Goal: Task Accomplishment & Management: Use online tool/utility

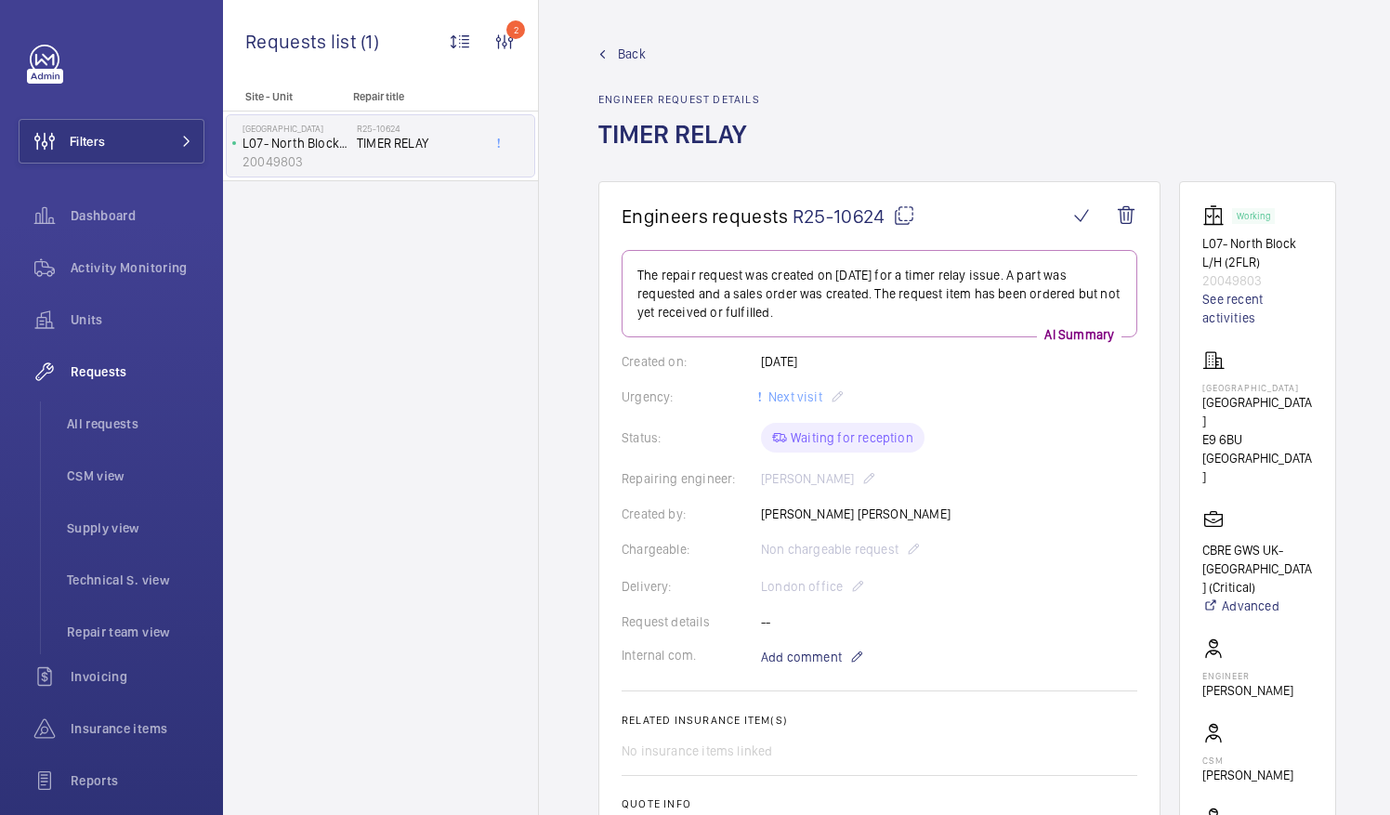
scroll to position [465, 0]
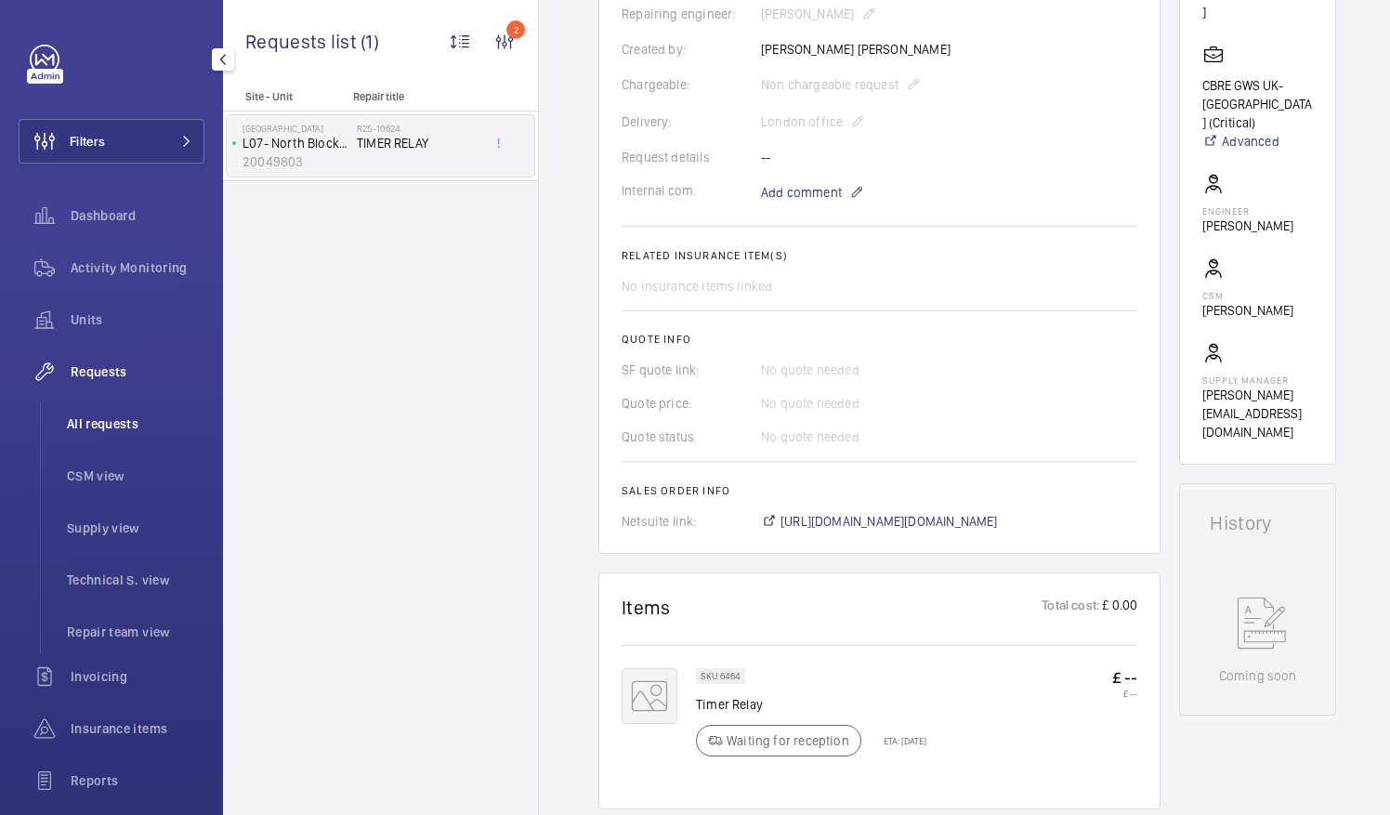
click at [85, 420] on span "All requests" at bounding box center [136, 423] width 138 height 19
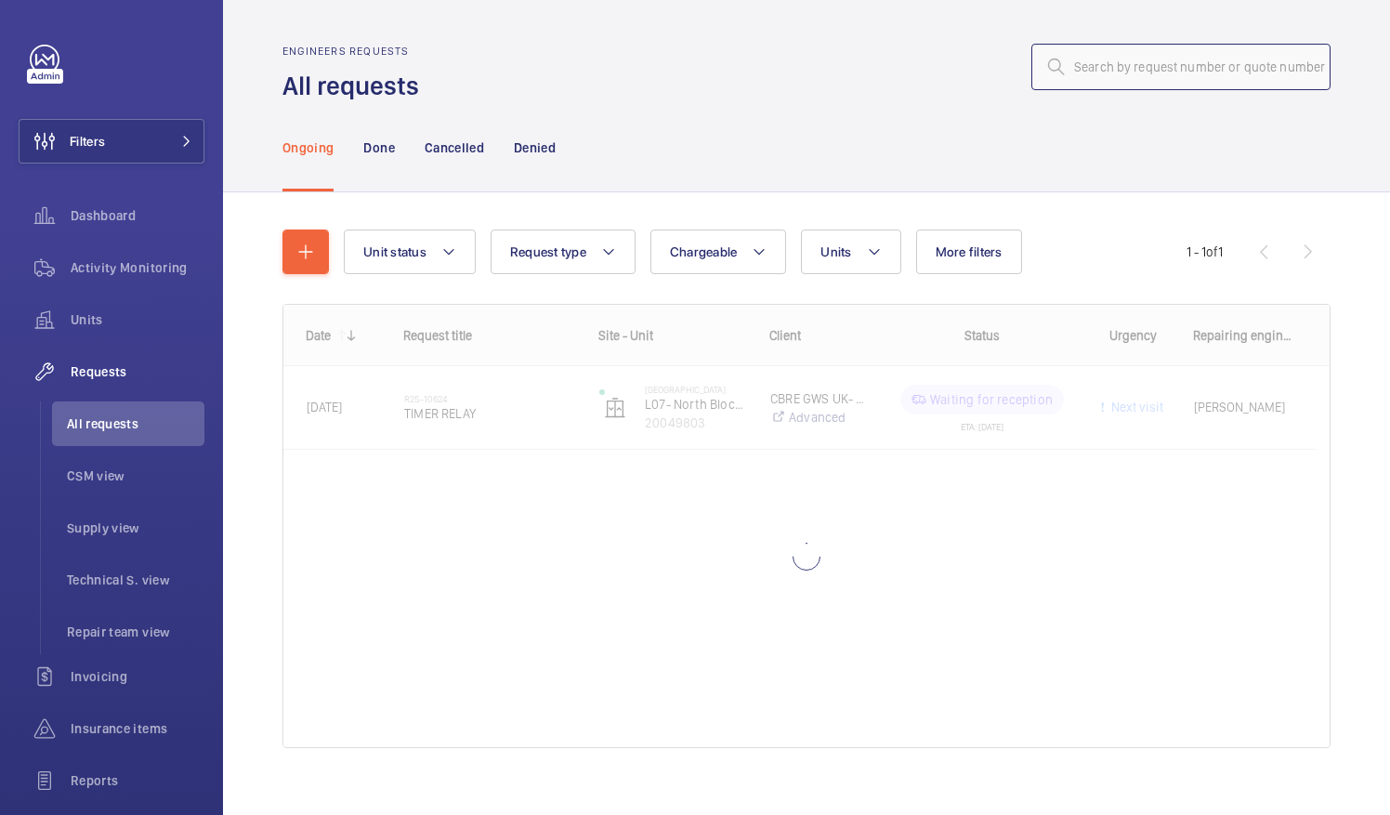
click at [1097, 70] on input "text" at bounding box center [1180, 67] width 299 height 46
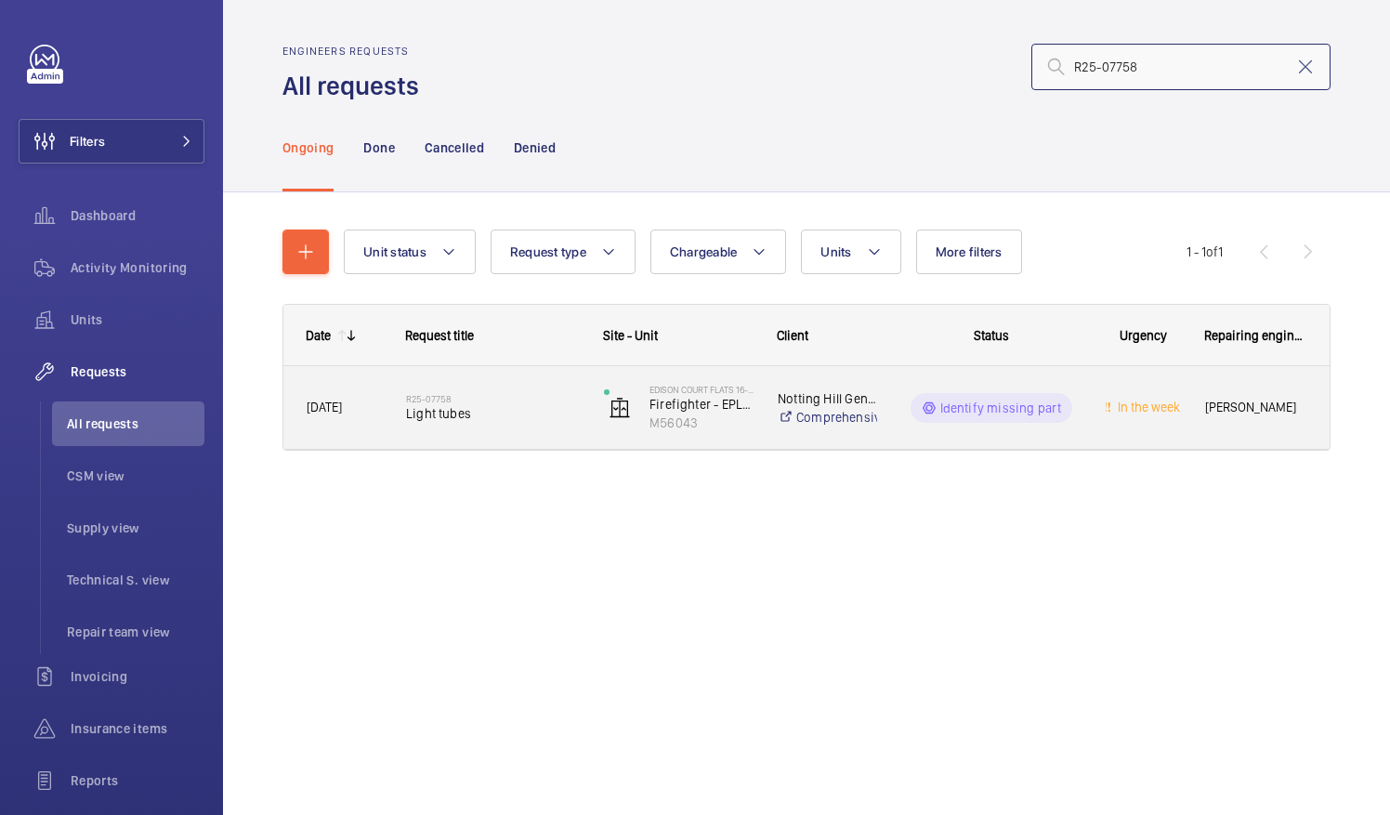
type input "R25-07758"
click at [447, 415] on span "Light tubes" at bounding box center [493, 413] width 174 height 19
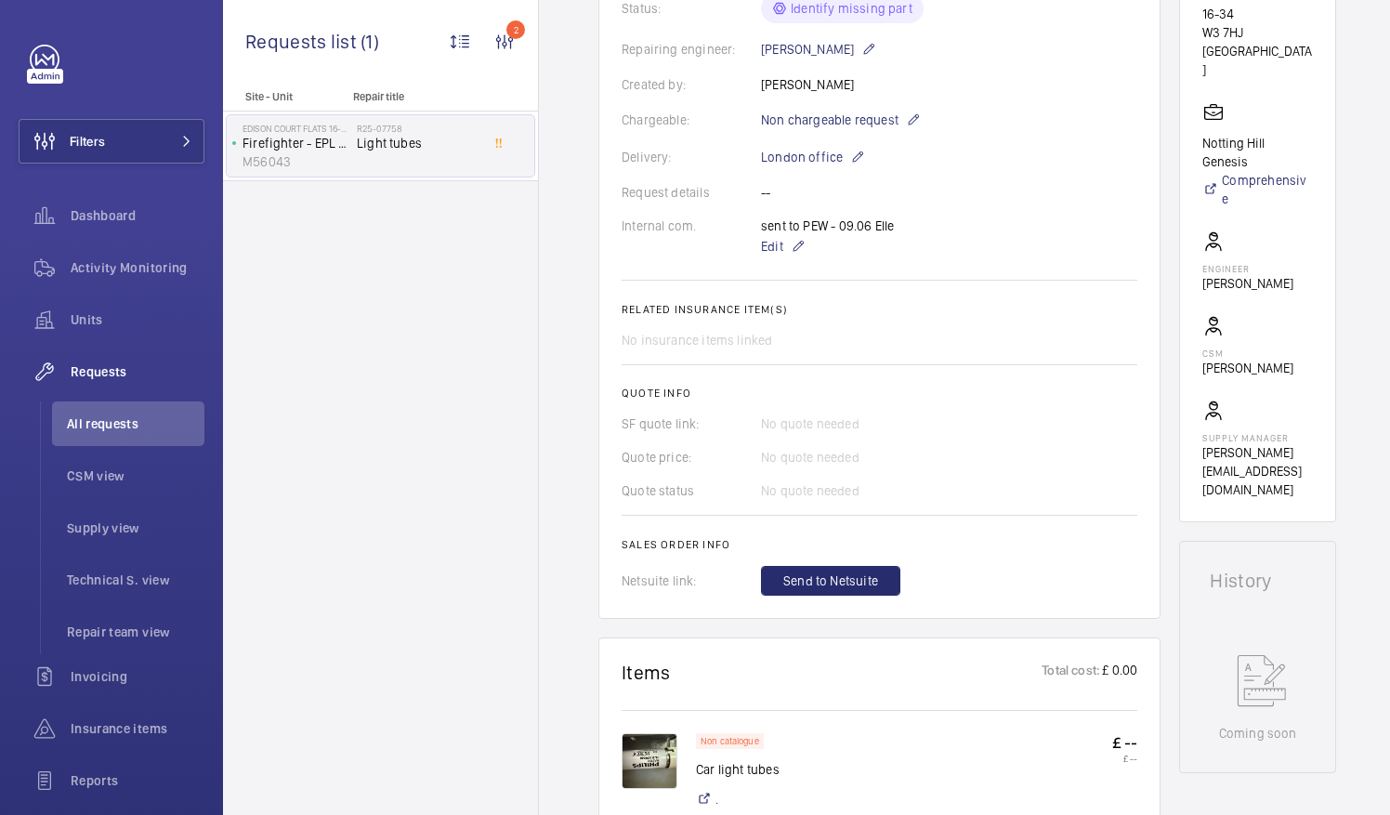
scroll to position [277, 0]
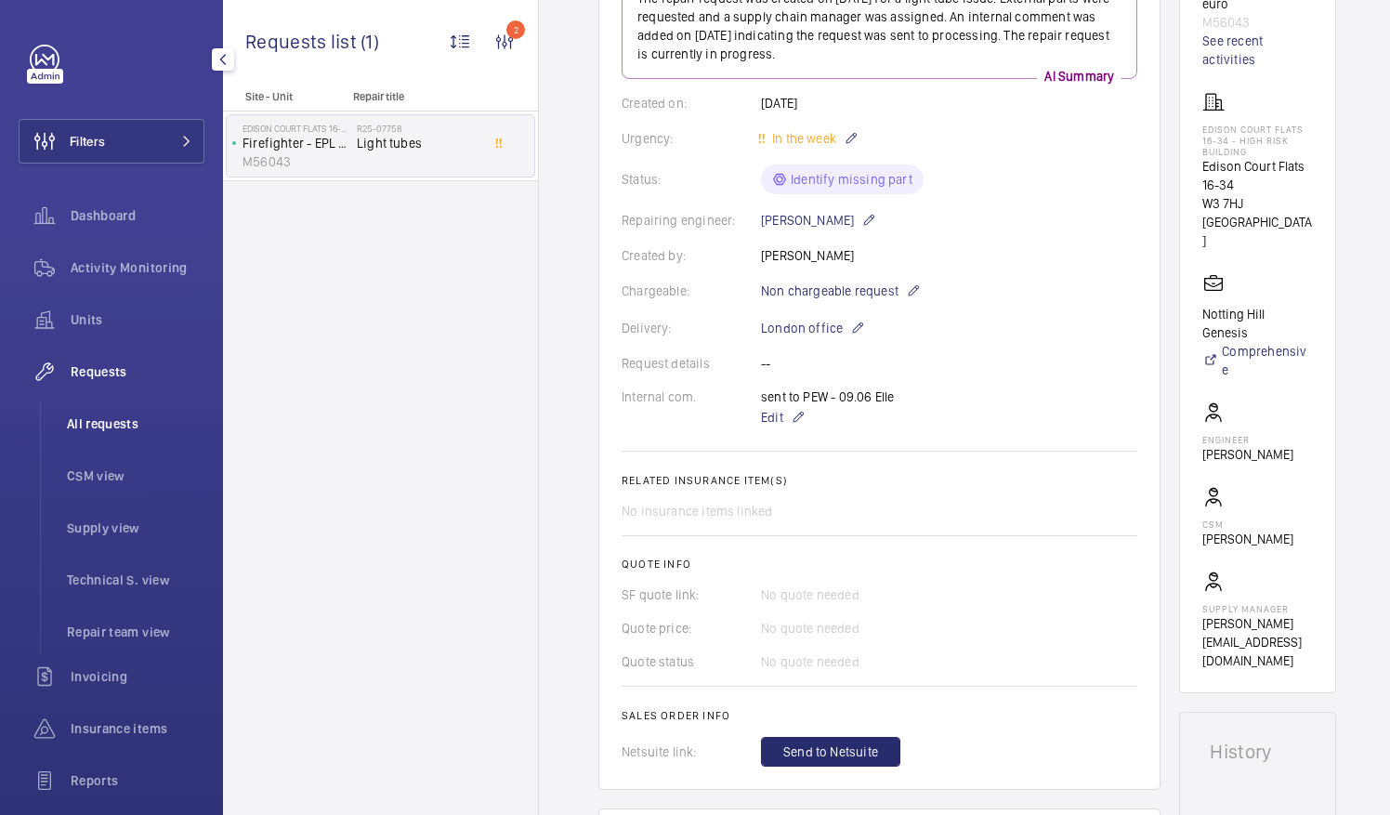
click at [120, 428] on span "All requests" at bounding box center [136, 423] width 138 height 19
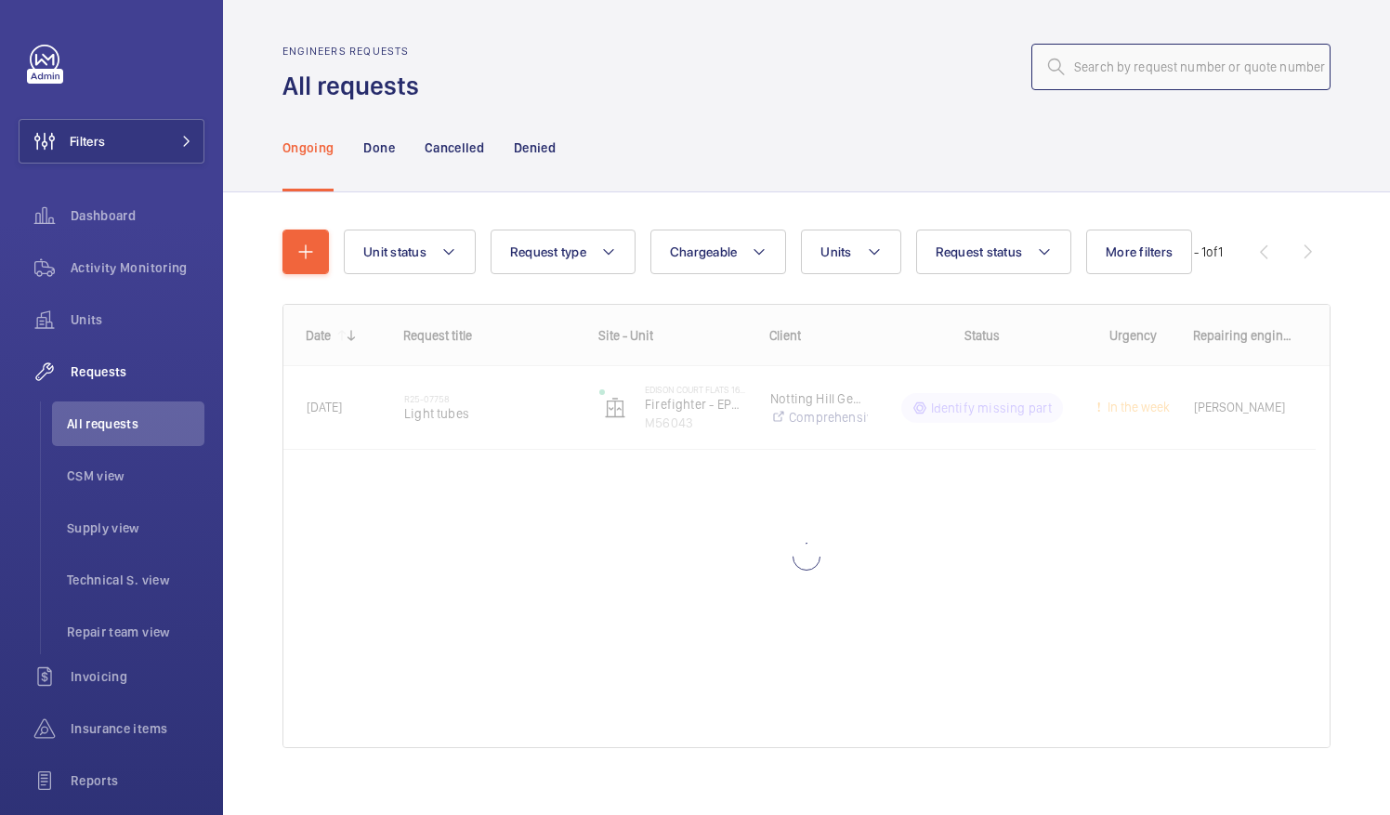
click at [1067, 65] on input "text" at bounding box center [1180, 67] width 299 height 46
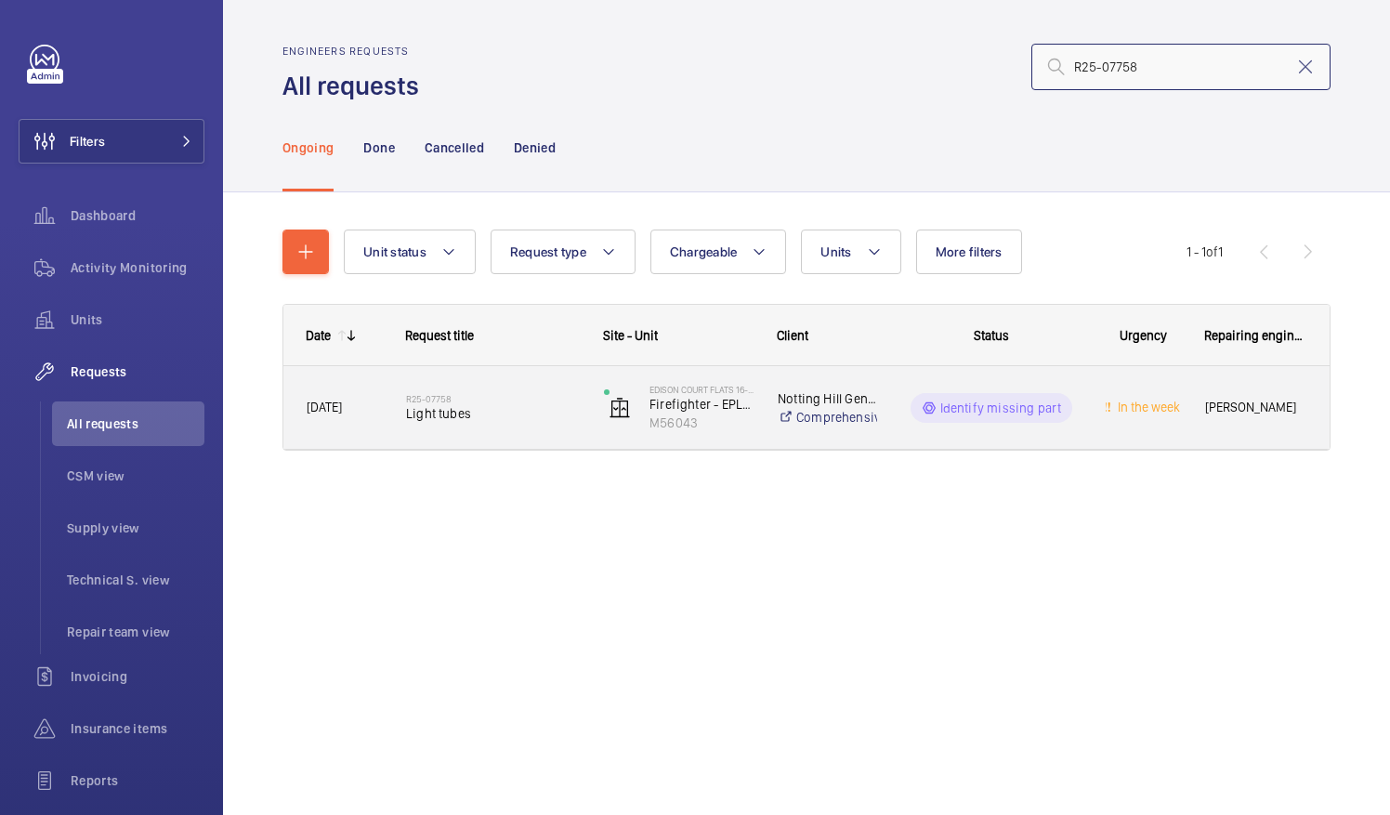
type input "R25-07758"
click at [479, 417] on span "Light tubes" at bounding box center [493, 413] width 174 height 19
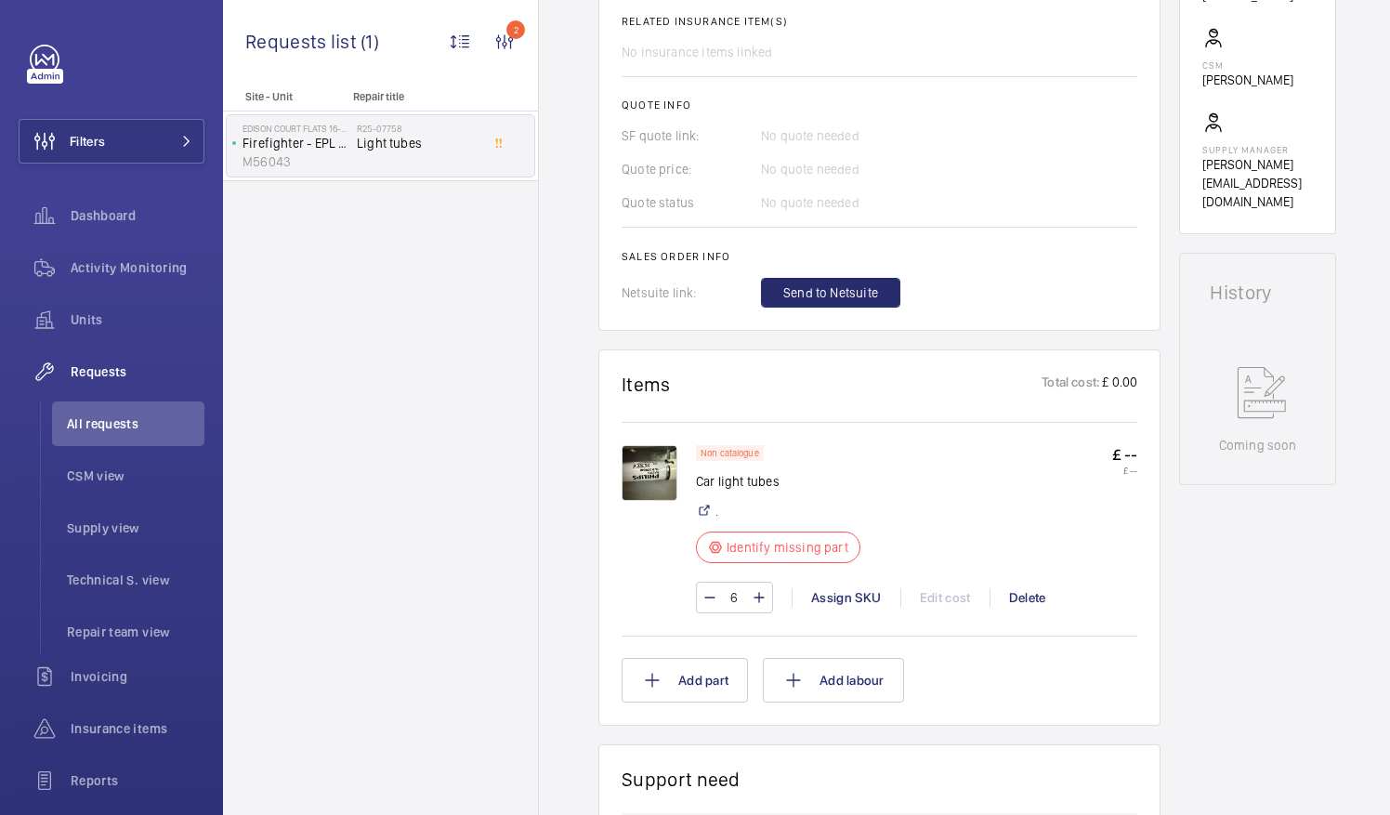
scroll to position [743, 0]
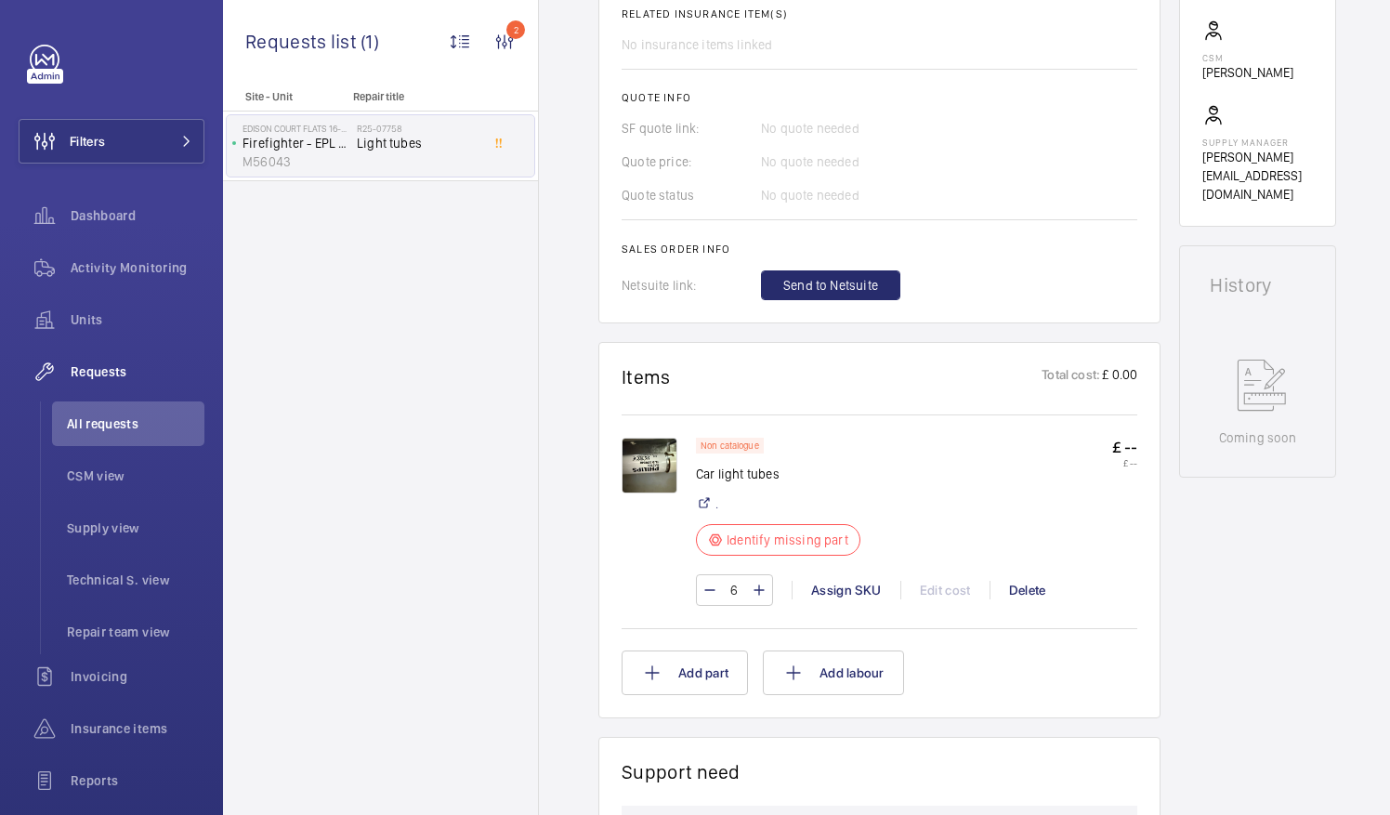
click at [655, 468] on img at bounding box center [650, 466] width 56 height 56
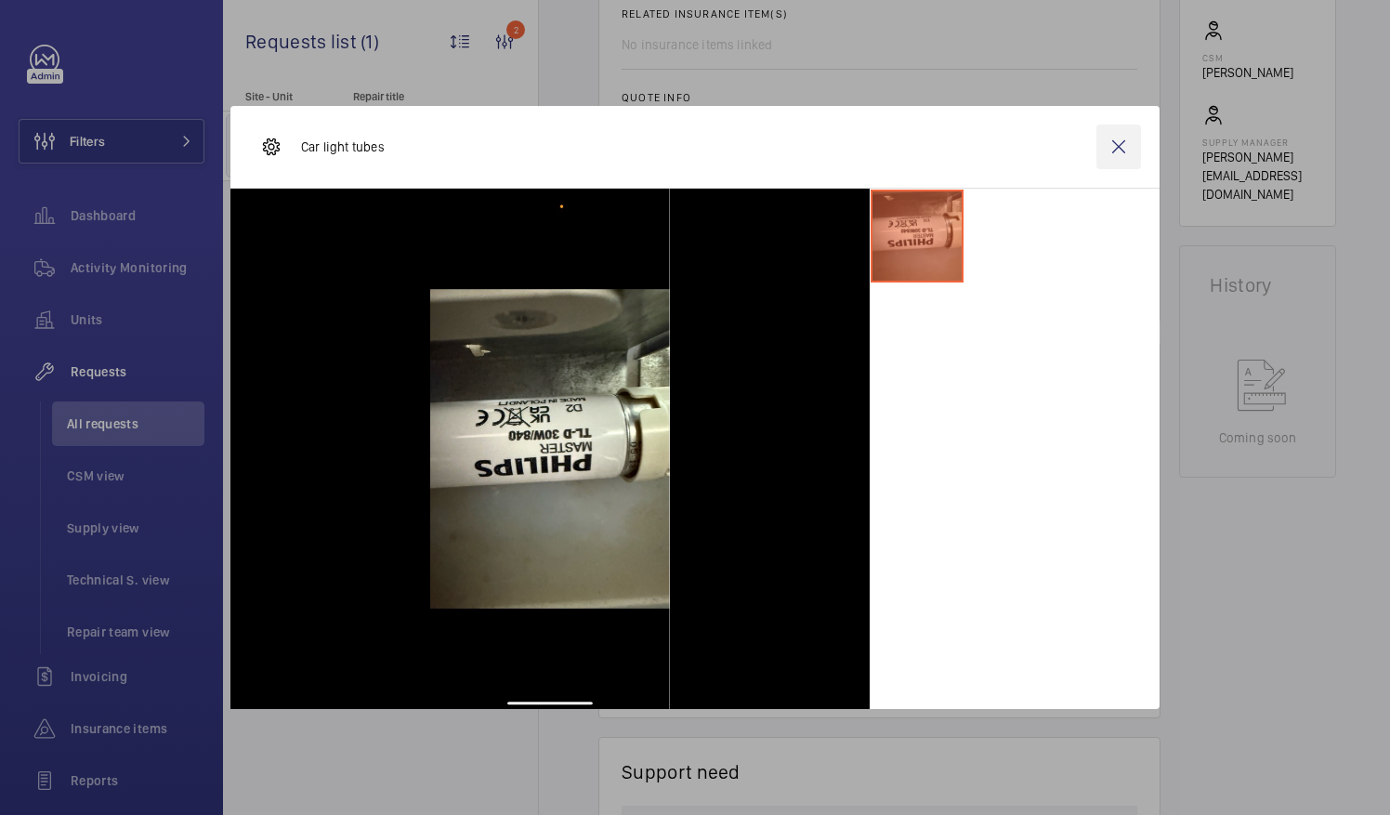
click at [1117, 143] on wm-front-icon-button at bounding box center [1119, 147] width 45 height 45
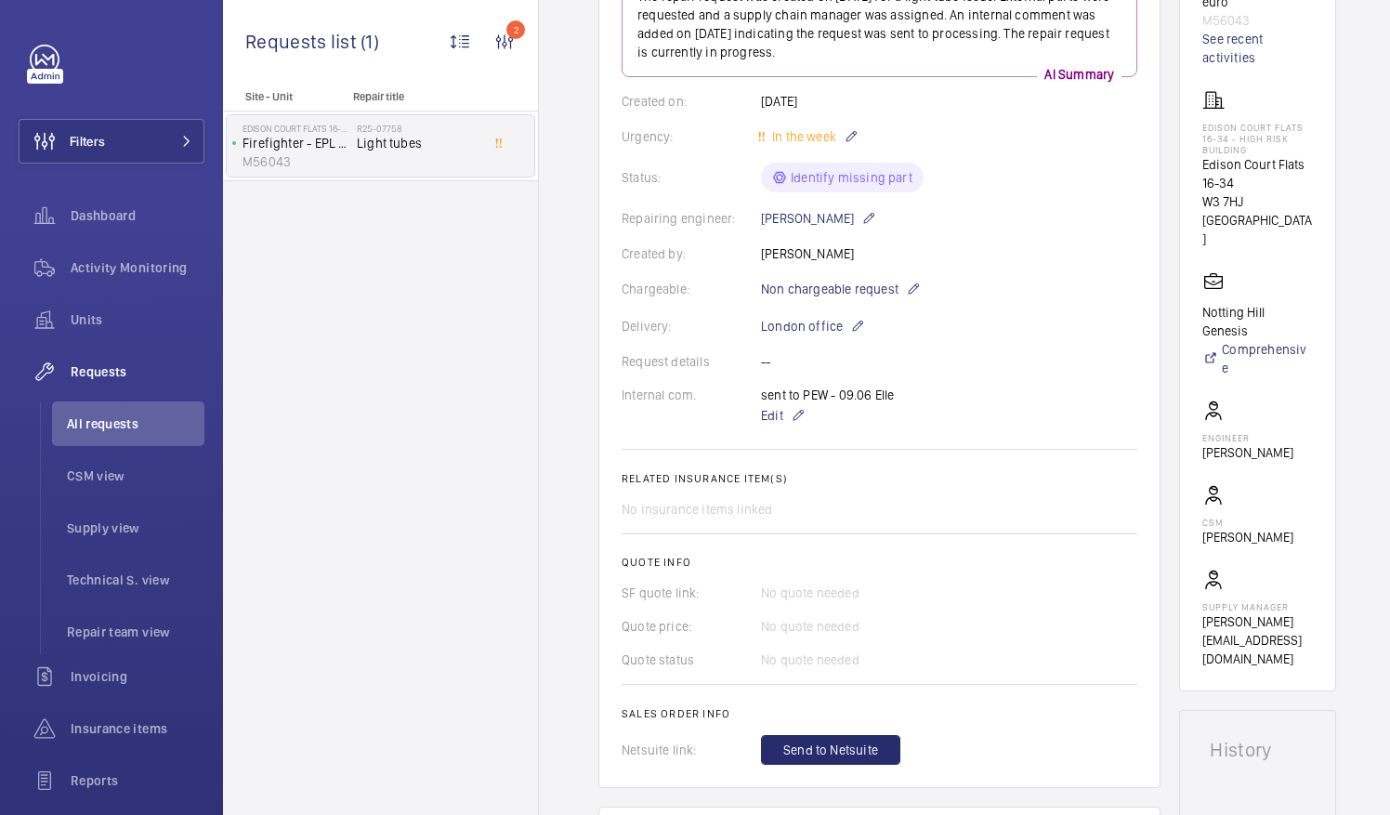
scroll to position [0, 0]
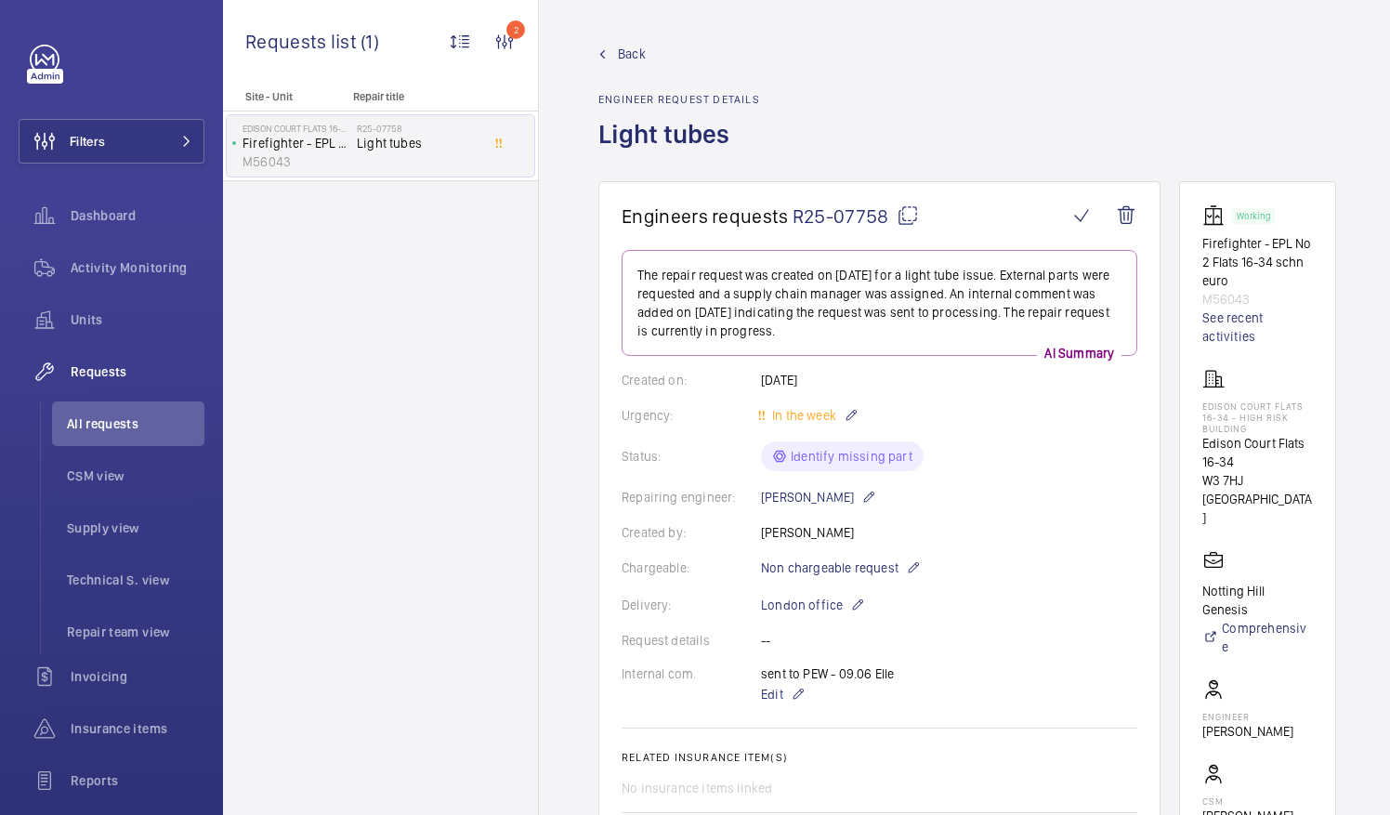
click at [905, 217] on mat-icon at bounding box center [908, 215] width 22 height 22
click at [101, 427] on span "All requests" at bounding box center [136, 423] width 138 height 19
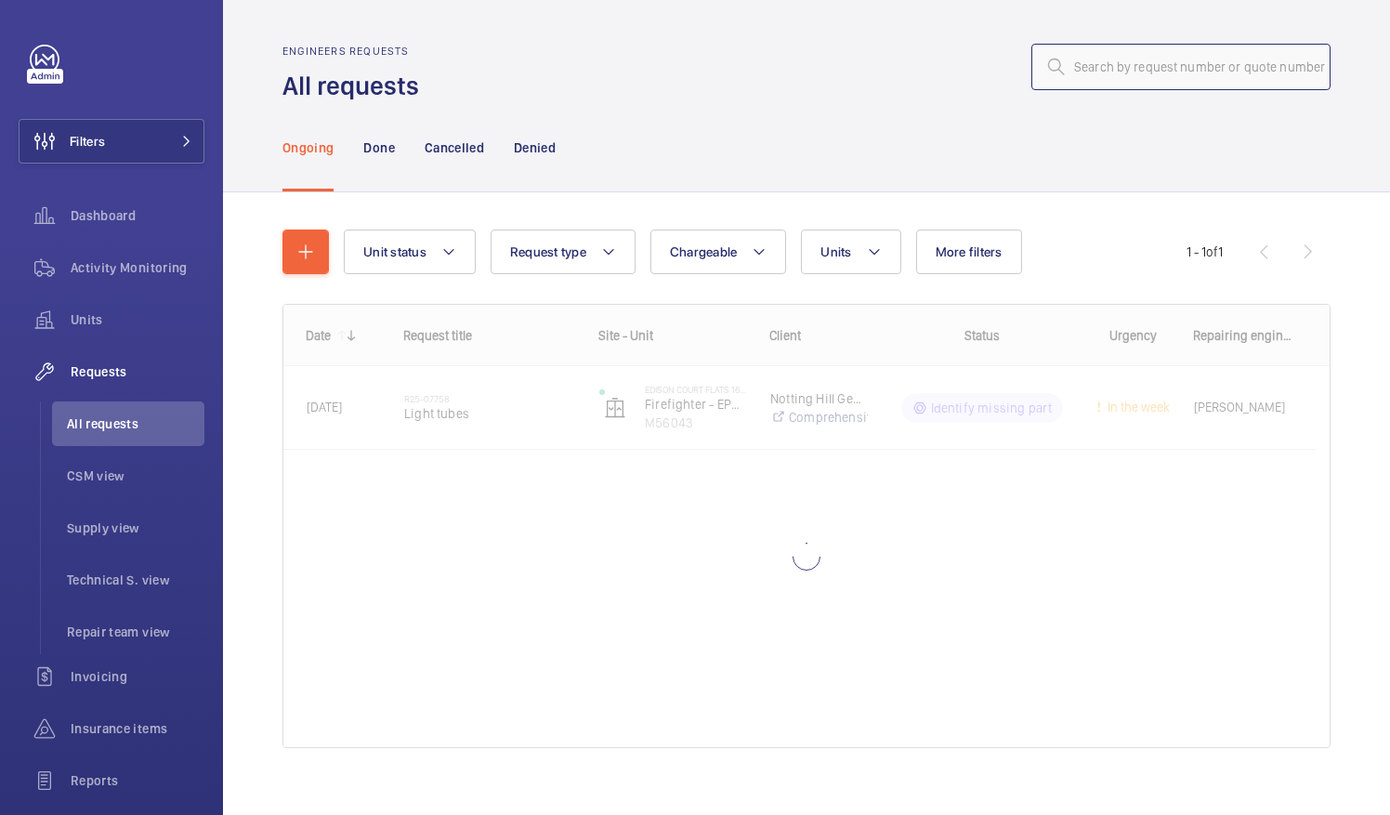
click at [1074, 71] on input "text" at bounding box center [1180, 67] width 299 height 46
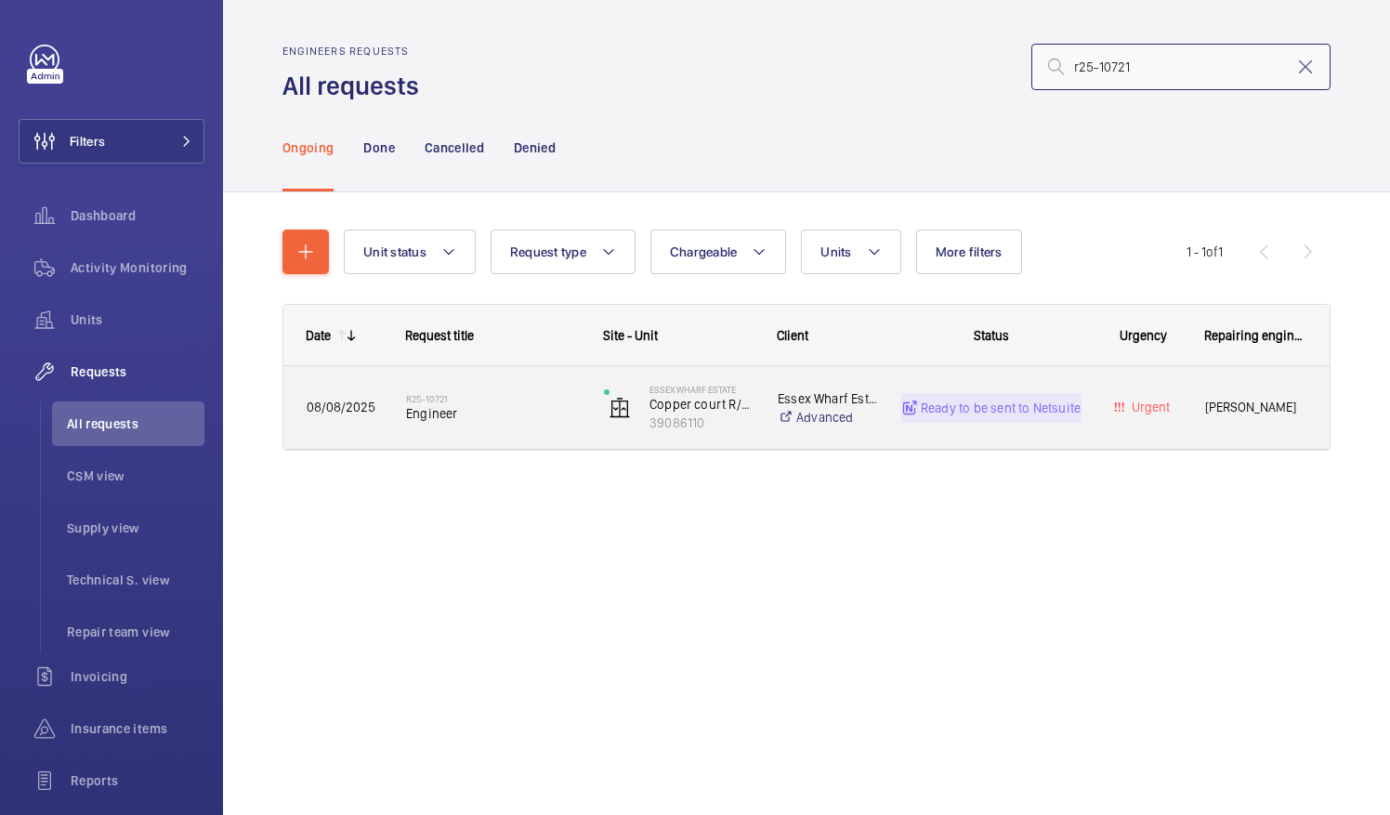
type input "r25-10721"
click at [444, 415] on span "Engineer" at bounding box center [493, 413] width 174 height 19
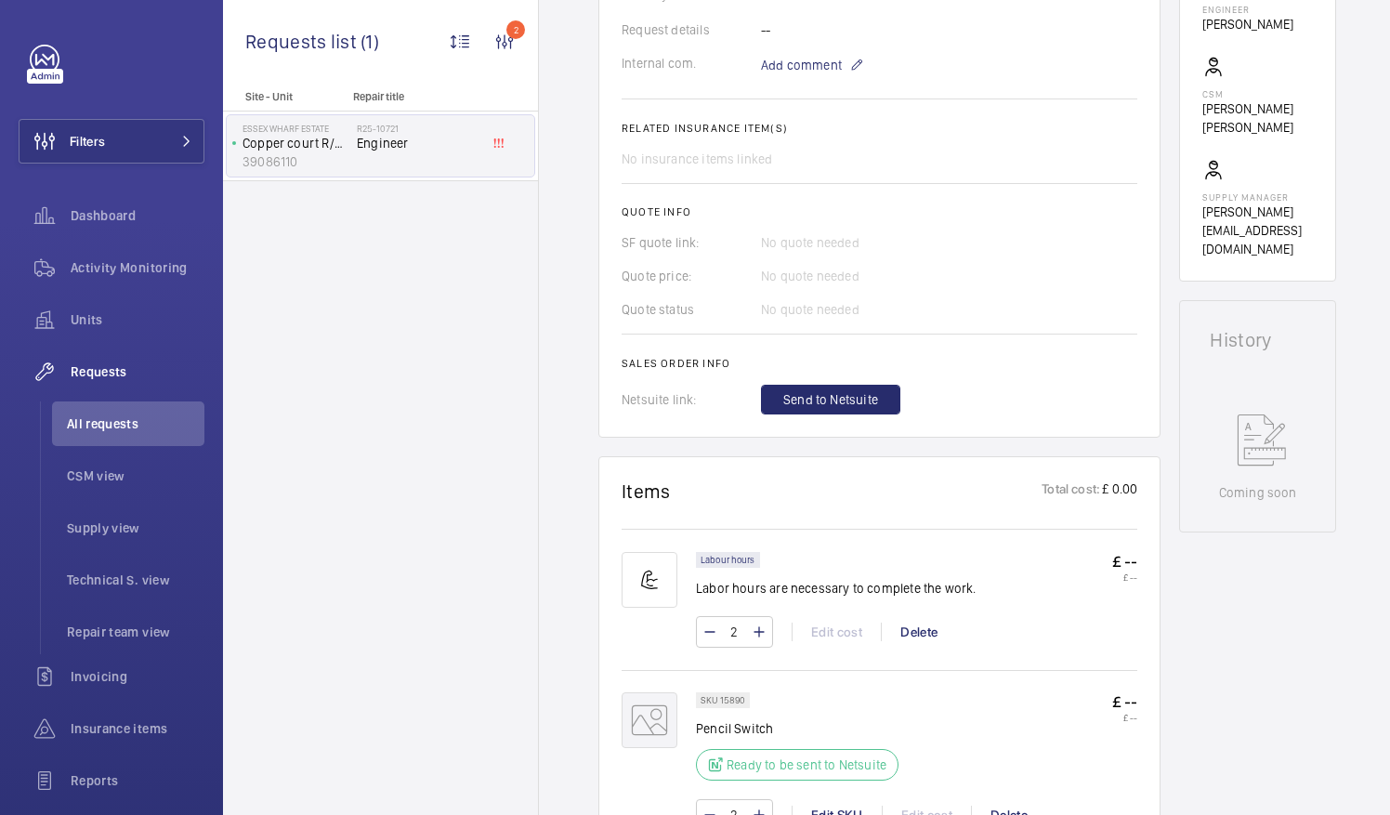
scroll to position [650, 0]
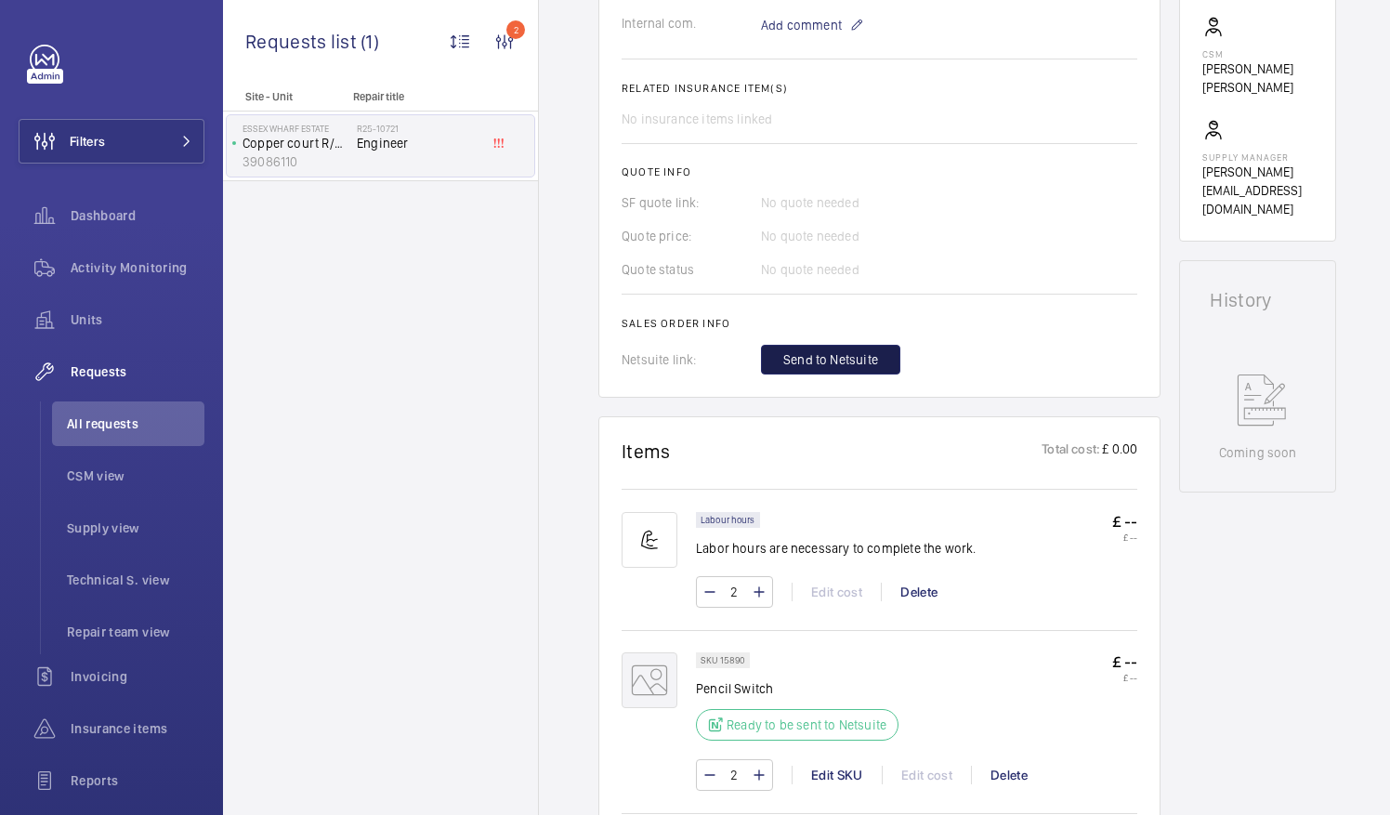
click at [846, 349] on button "Send to Netsuite" at bounding box center [830, 360] width 139 height 30
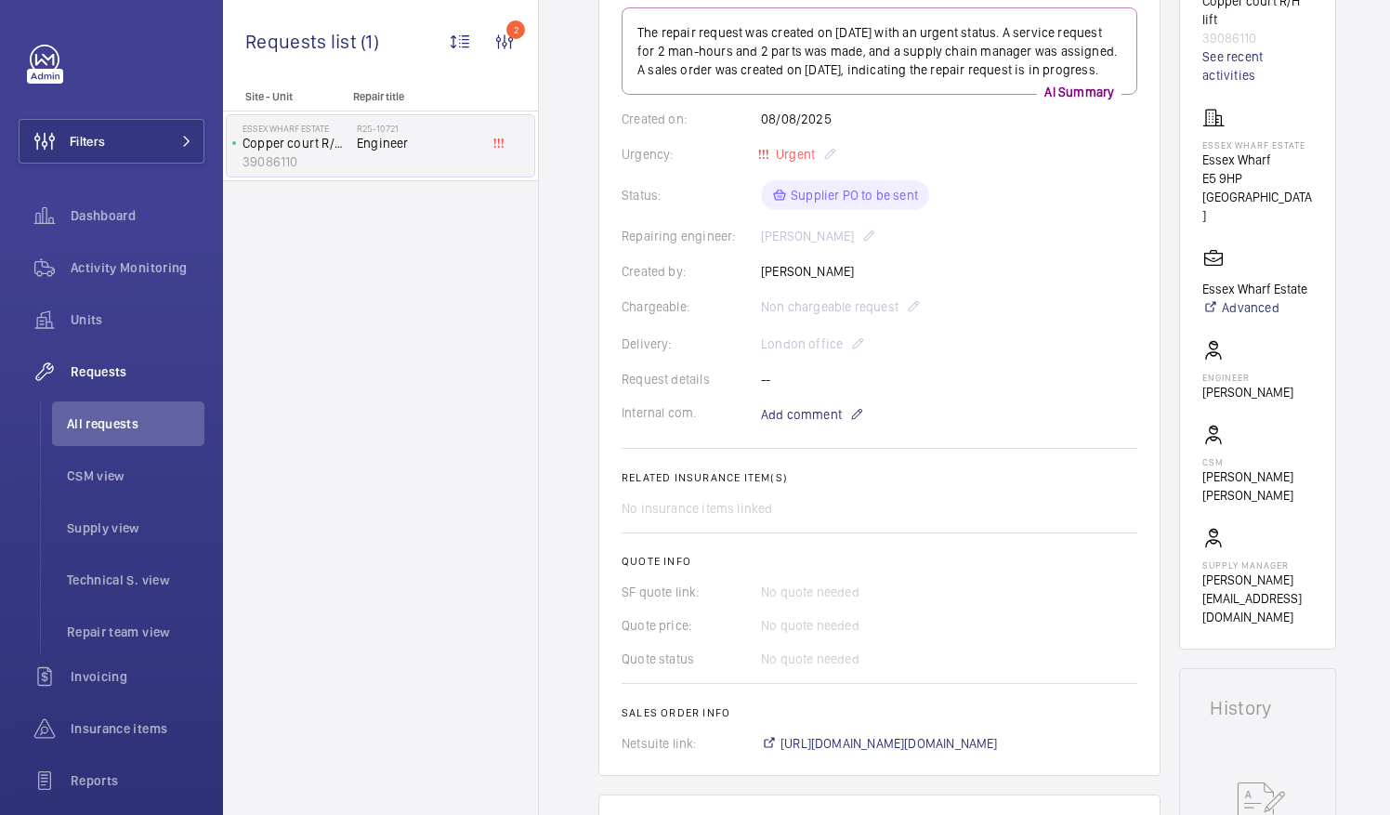
scroll to position [372, 0]
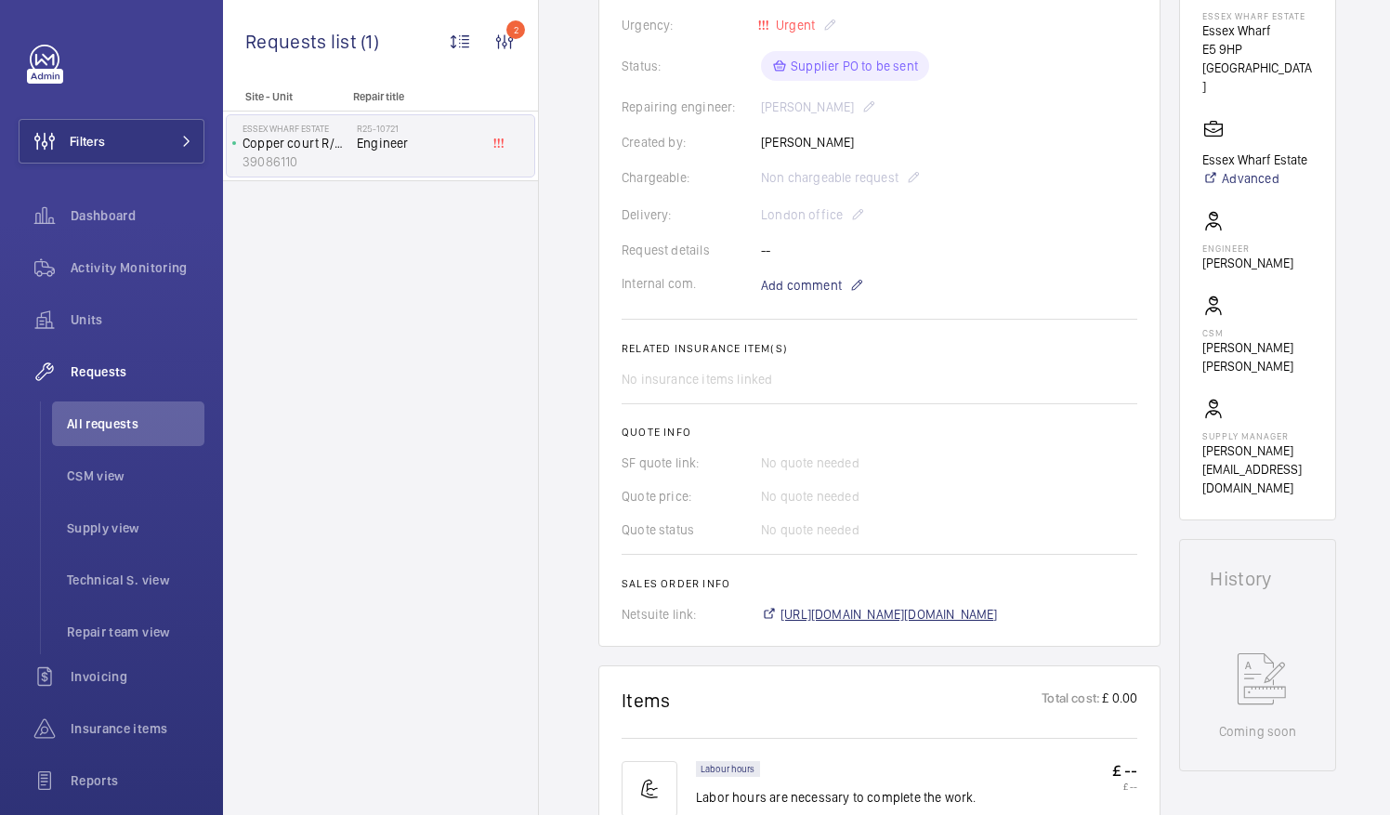
click at [920, 611] on span "[URL][DOMAIN_NAME][DOMAIN_NAME]" at bounding box center [889, 614] width 217 height 19
